Goal: Task Accomplishment & Management: Use online tool/utility

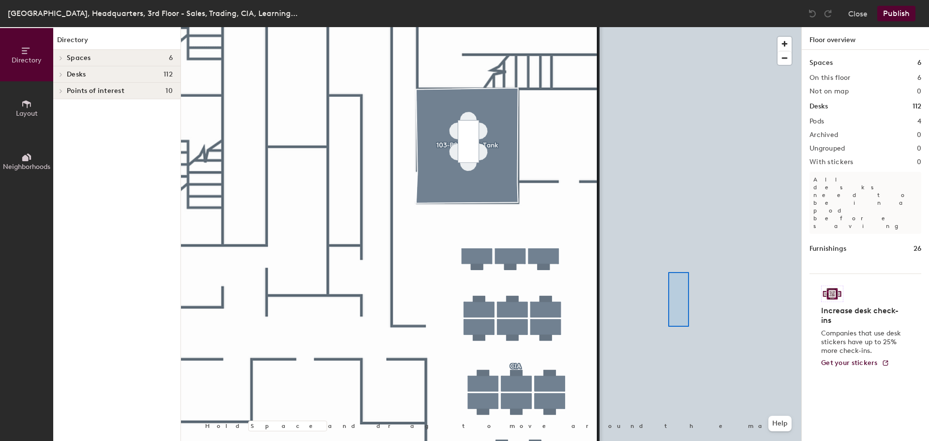
click at [665, 27] on div at bounding box center [491, 27] width 620 height 0
click at [566, 27] on div at bounding box center [491, 27] width 620 height 0
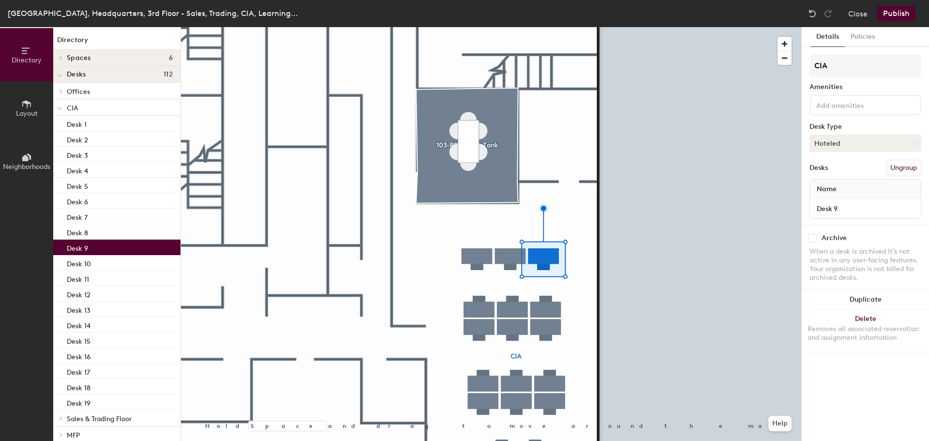
click at [855, 143] on button "Hoteled" at bounding box center [866, 143] width 112 height 17
click at [840, 172] on div "Assigned" at bounding box center [858, 173] width 97 height 15
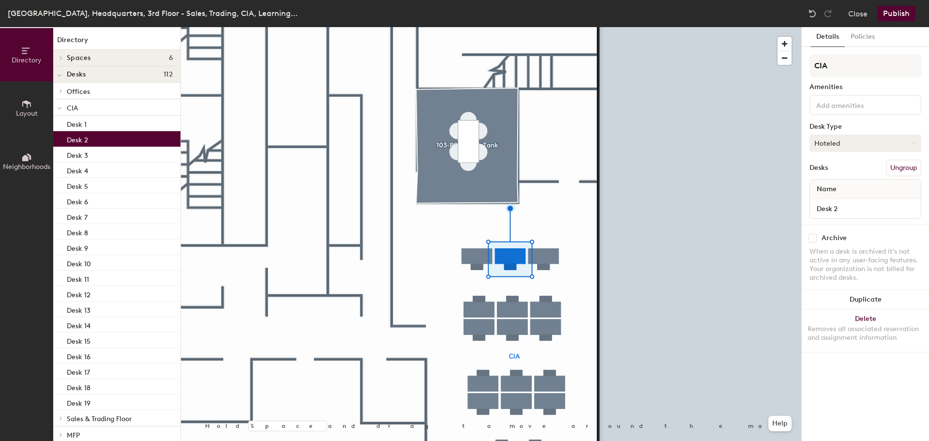
click at [880, 143] on button "Hoteled" at bounding box center [866, 143] width 112 height 17
click at [860, 170] on div "Assigned" at bounding box center [858, 173] width 97 height 15
click at [895, 12] on button "Publish" at bounding box center [896, 13] width 38 height 15
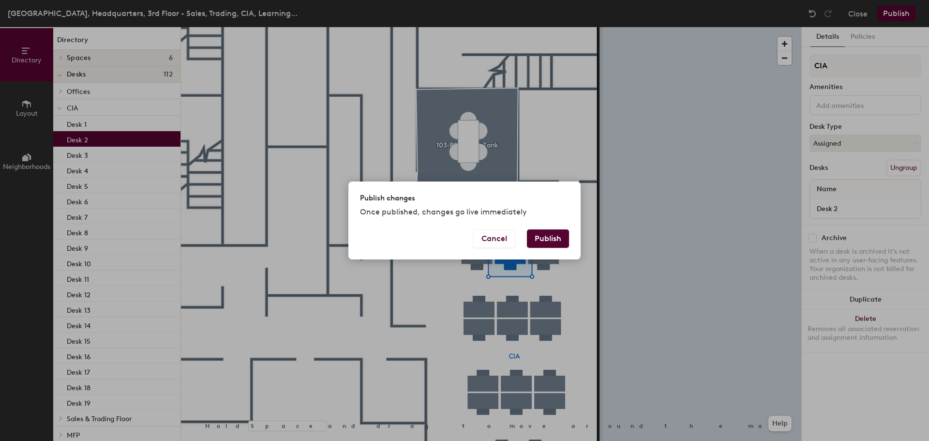
click at [551, 235] on button "Publish" at bounding box center [548, 238] width 42 height 18
